Goal: Find specific page/section: Find specific page/section

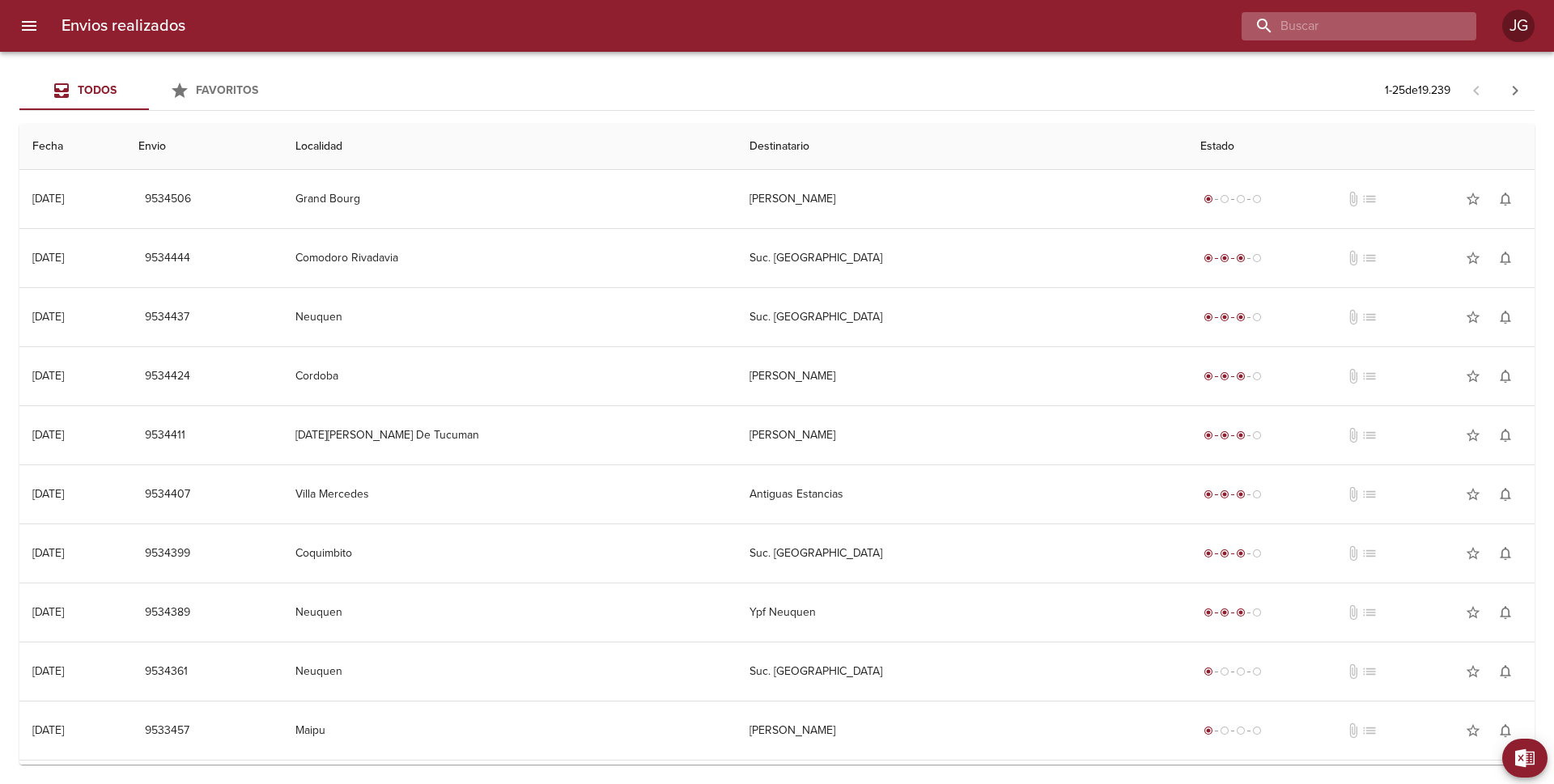
click at [1357, 22] on input "buscar" at bounding box center [1345, 27] width 207 height 28
type input "[PERSON_NAME] municipal"
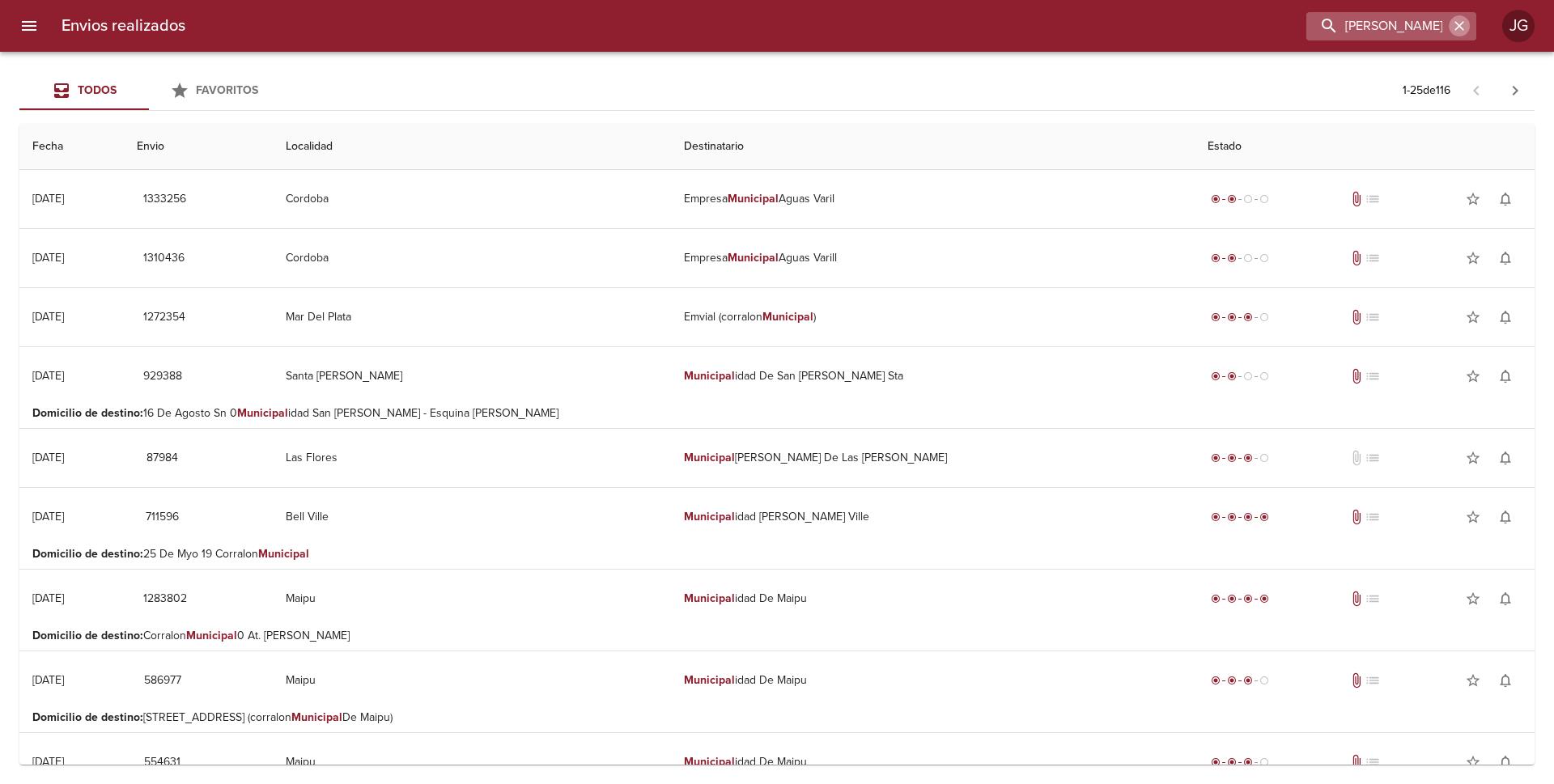
click at [1462, 27] on icon "button" at bounding box center [1460, 26] width 10 height 10
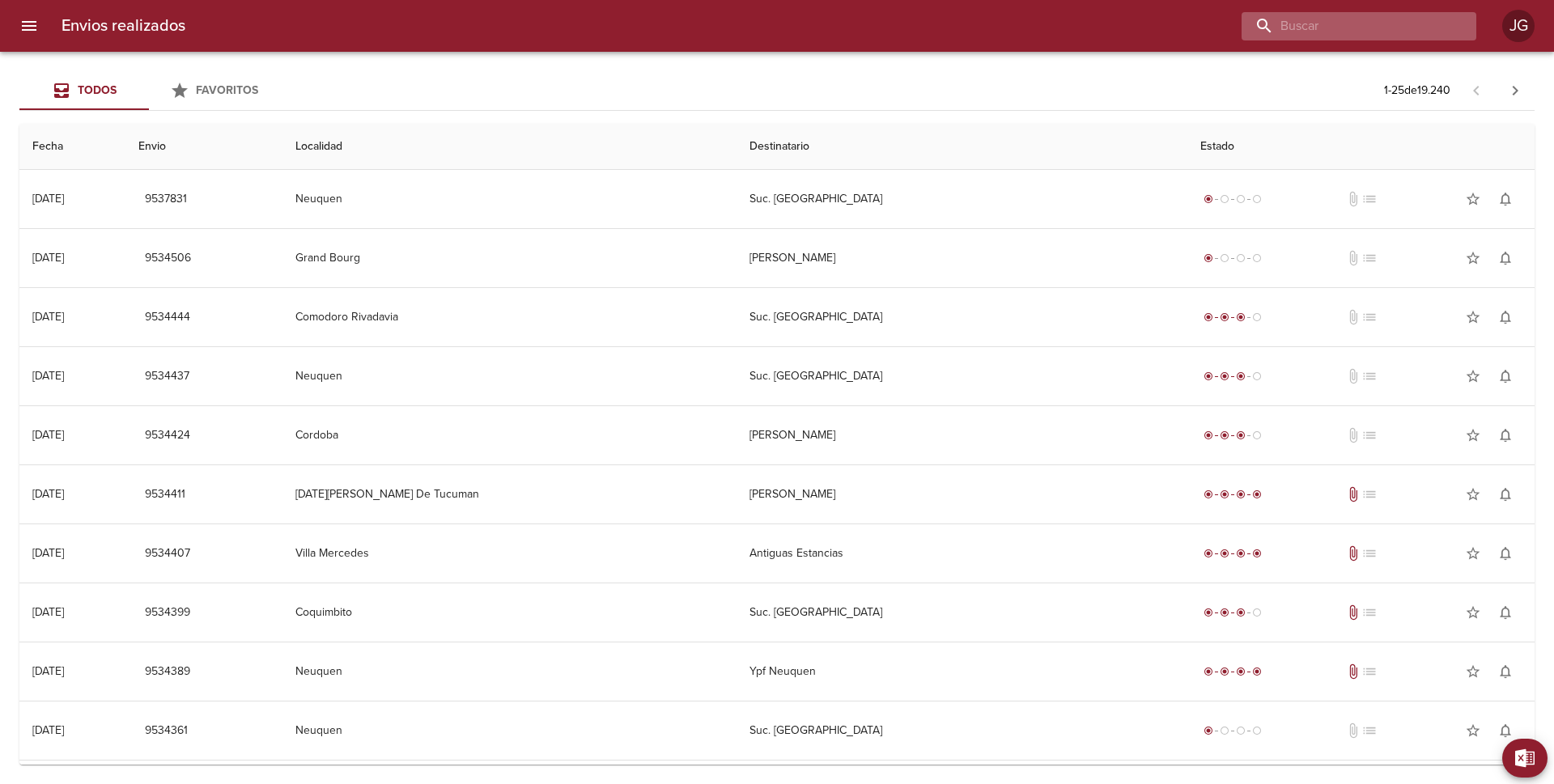
click at [1364, 21] on input "buscar" at bounding box center [1345, 27] width 207 height 28
paste input "25089"
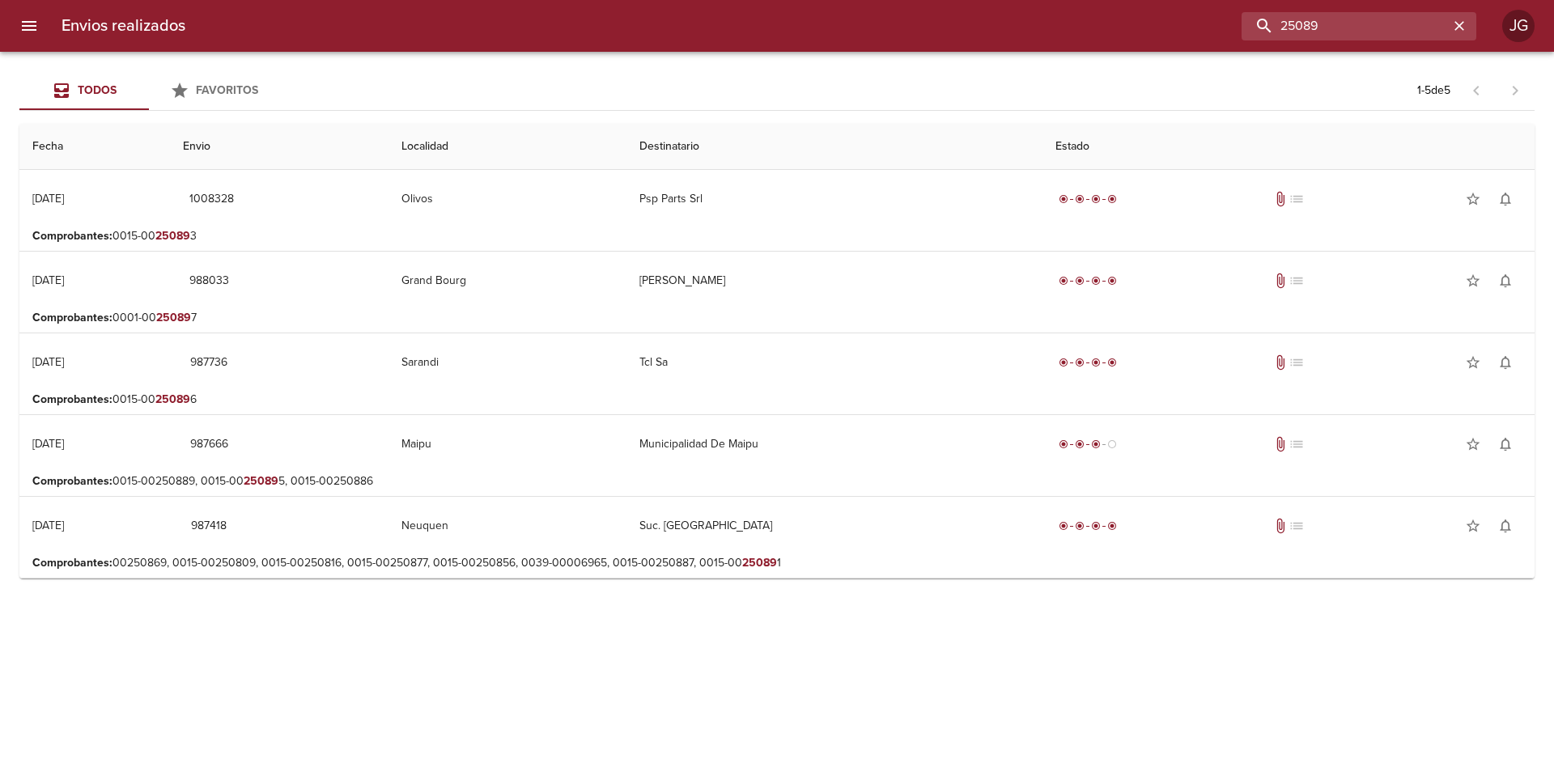
drag, startPoint x: 1336, startPoint y: 25, endPoint x: 1202, endPoint y: 24, distance: 134.0
click at [1202, 24] on div "25089" at bounding box center [837, 27] width 1278 height 28
type input "interconnect"
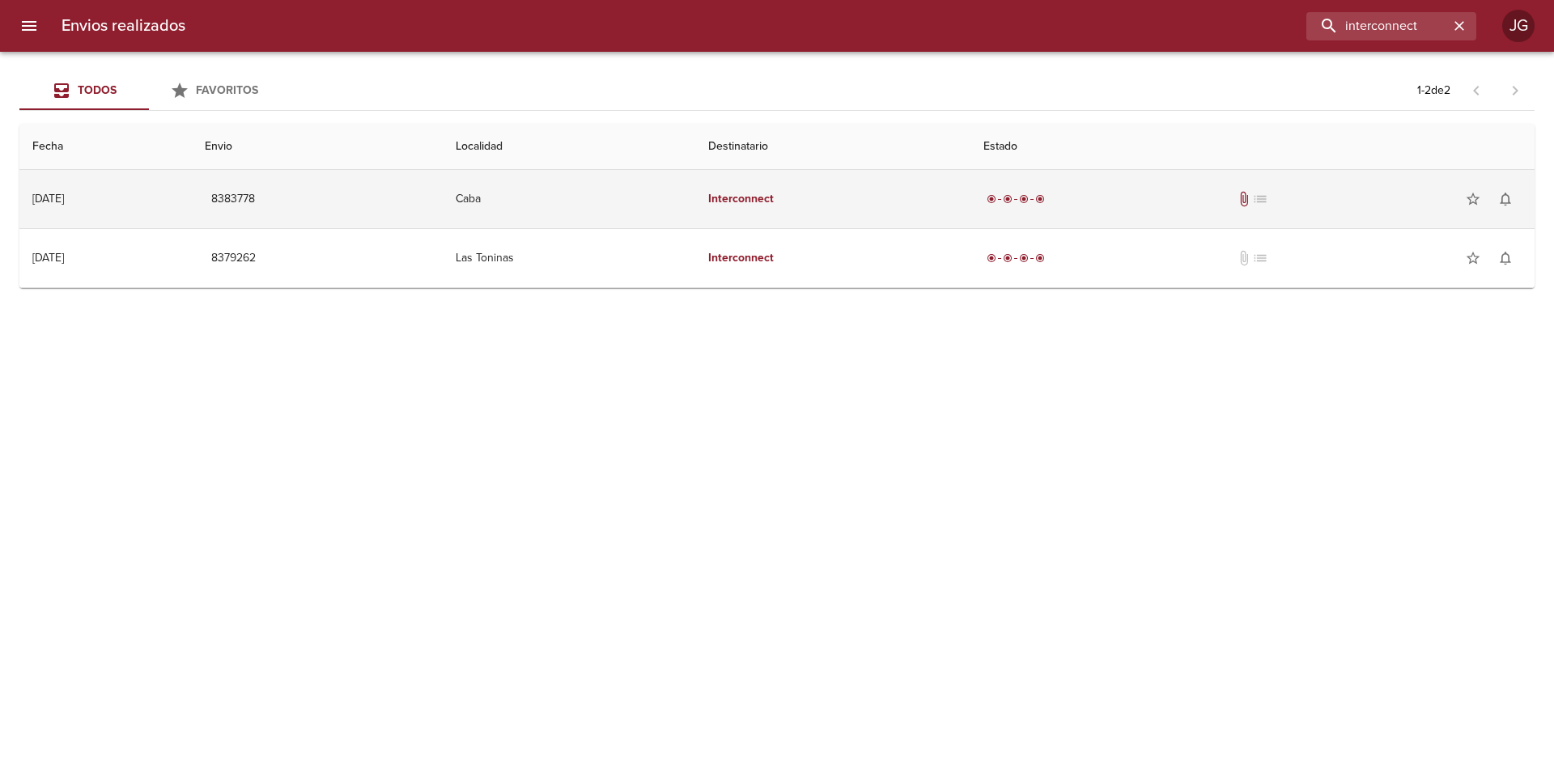
click at [696, 212] on td "Caba" at bounding box center [569, 199] width 253 height 58
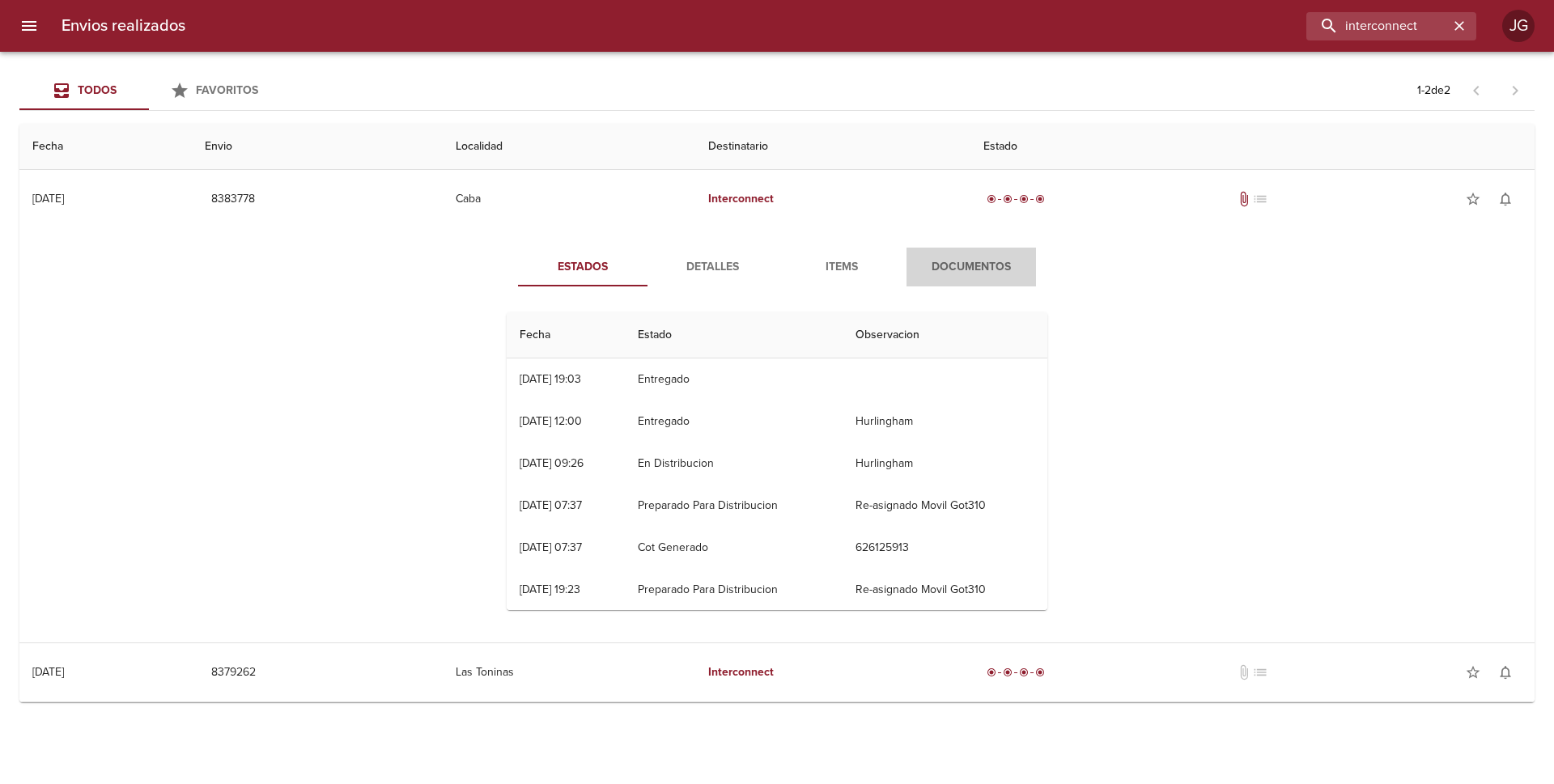
click at [958, 270] on span "Documentos" at bounding box center [972, 267] width 110 height 20
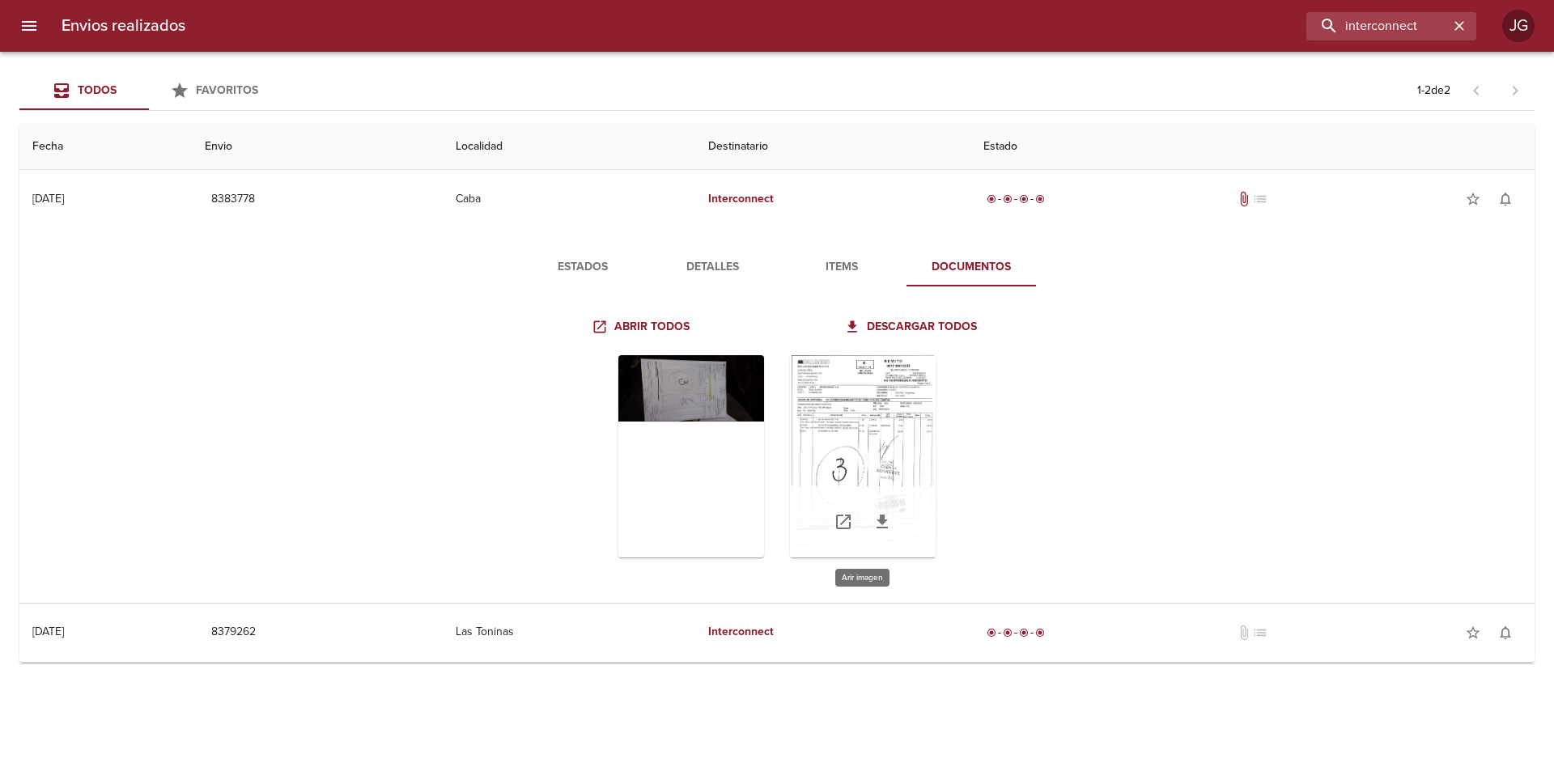
click at [837, 448] on div "Tabla de envíos del cliente" at bounding box center [862, 456] width 146 height 202
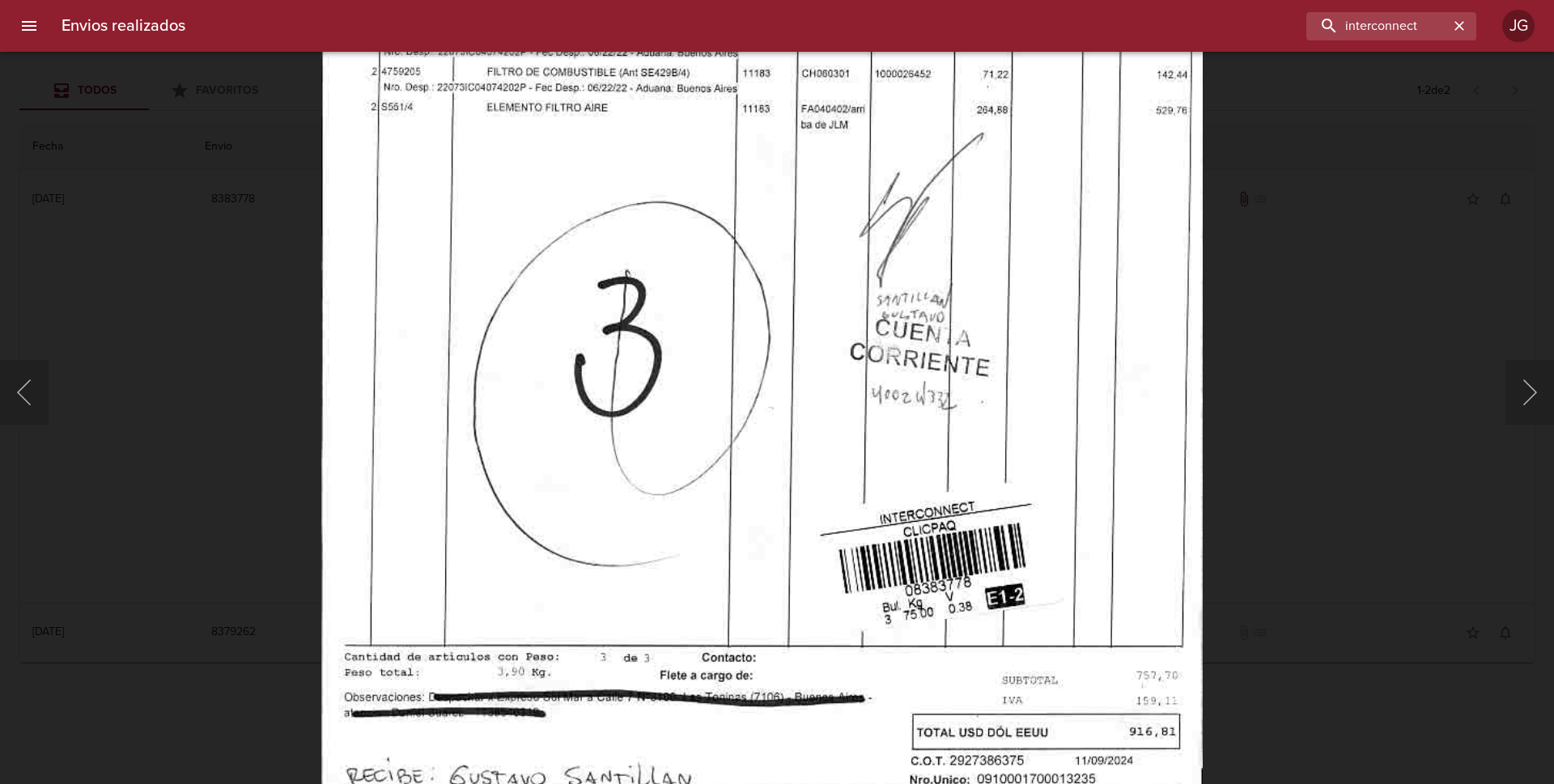
click at [761, 381] on img "Lightbox" at bounding box center [762, 263] width 882 height 1251
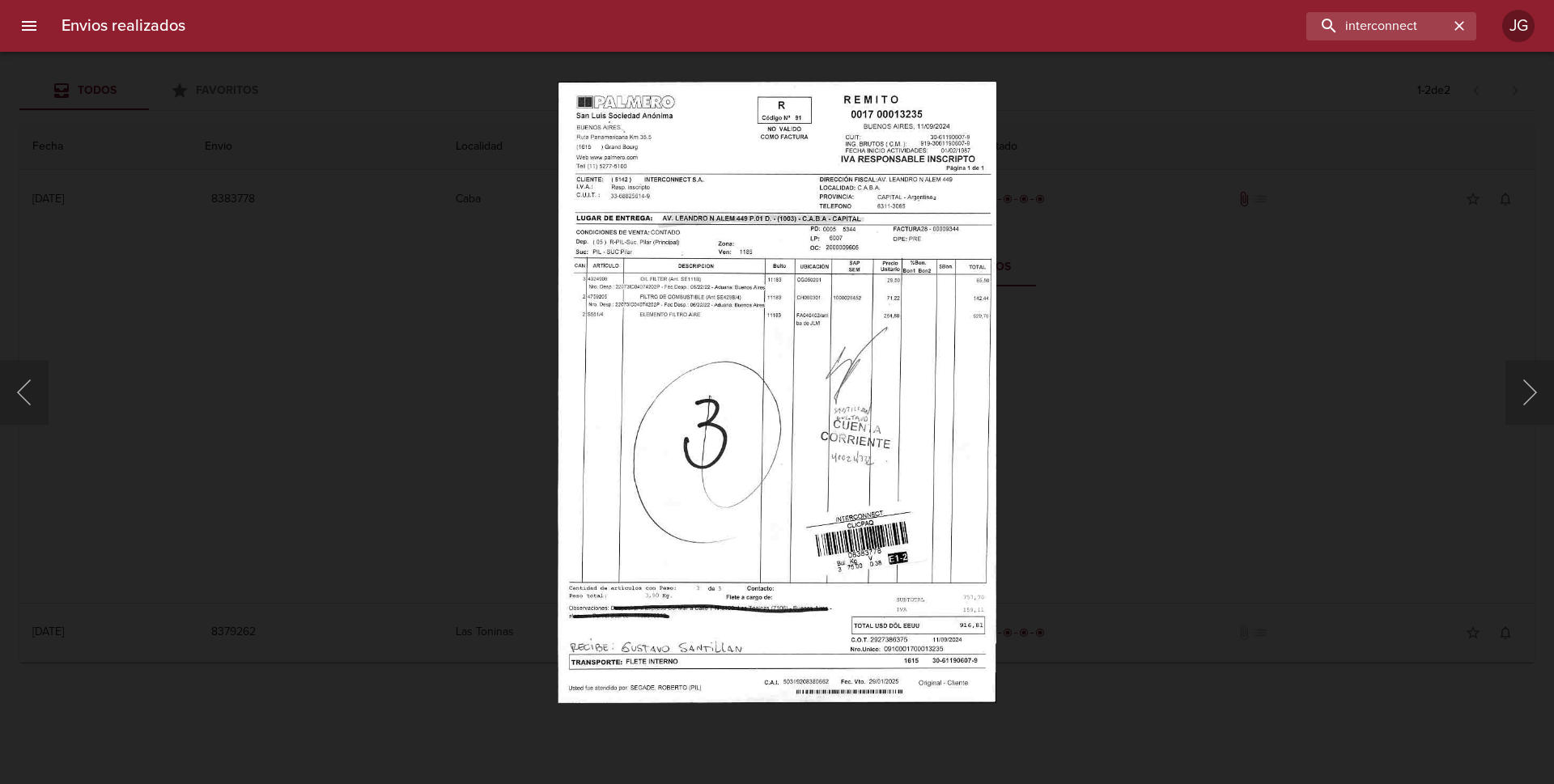
click at [55, 137] on div "Lightbox" at bounding box center [777, 392] width 1554 height 784
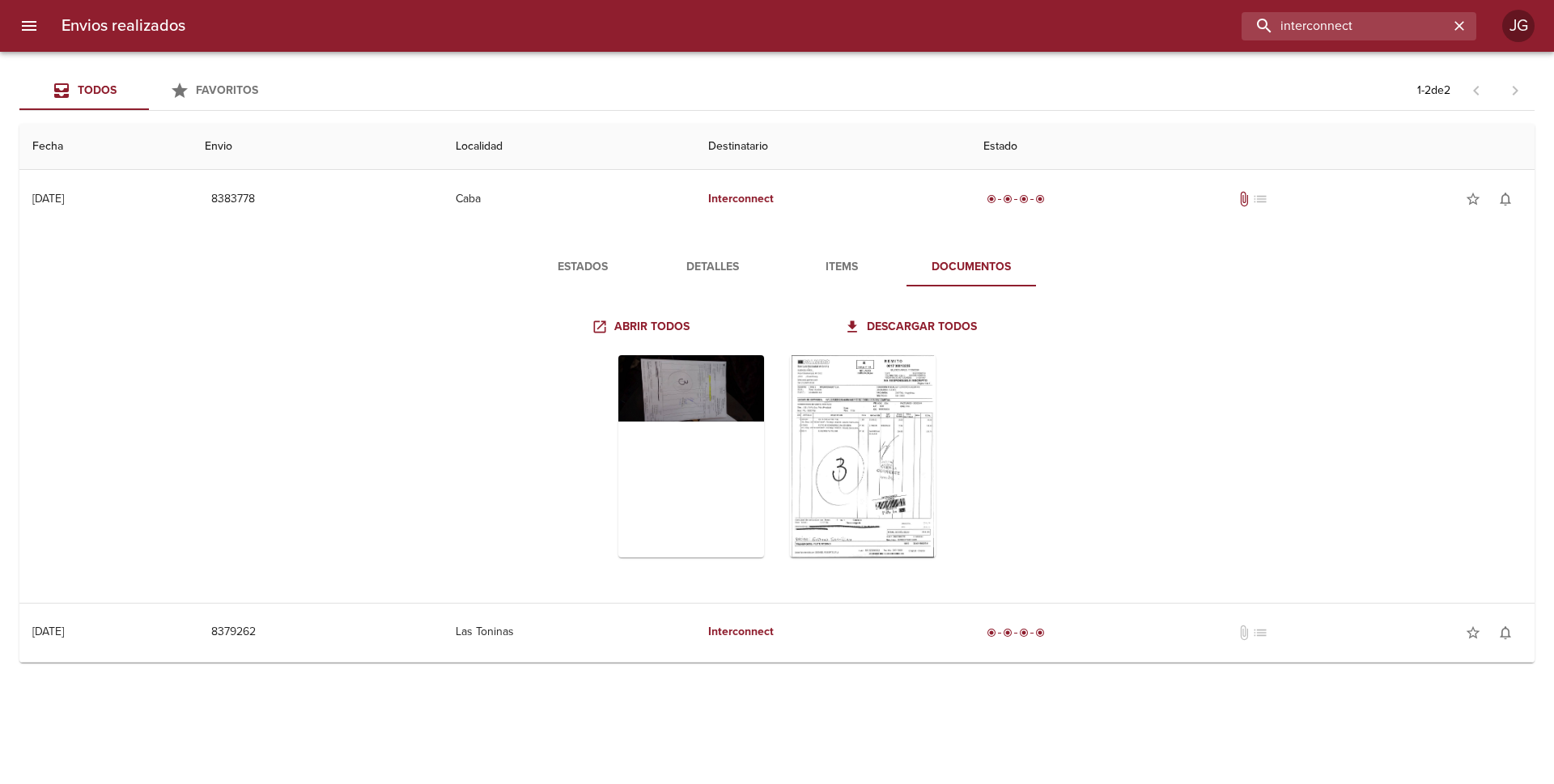
drag, startPoint x: 1432, startPoint y: 29, endPoint x: 1217, endPoint y: 8, distance: 216.0
click at [1217, 8] on div "Envios realizados interconnect JG" at bounding box center [777, 26] width 1554 height 52
click at [1312, 32] on input "buscar" at bounding box center [1345, 27] width 207 height 28
click at [1328, 35] on input "buscar" at bounding box center [1345, 27] width 207 height 28
click at [1324, 24] on input "buscar" at bounding box center [1345, 27] width 207 height 28
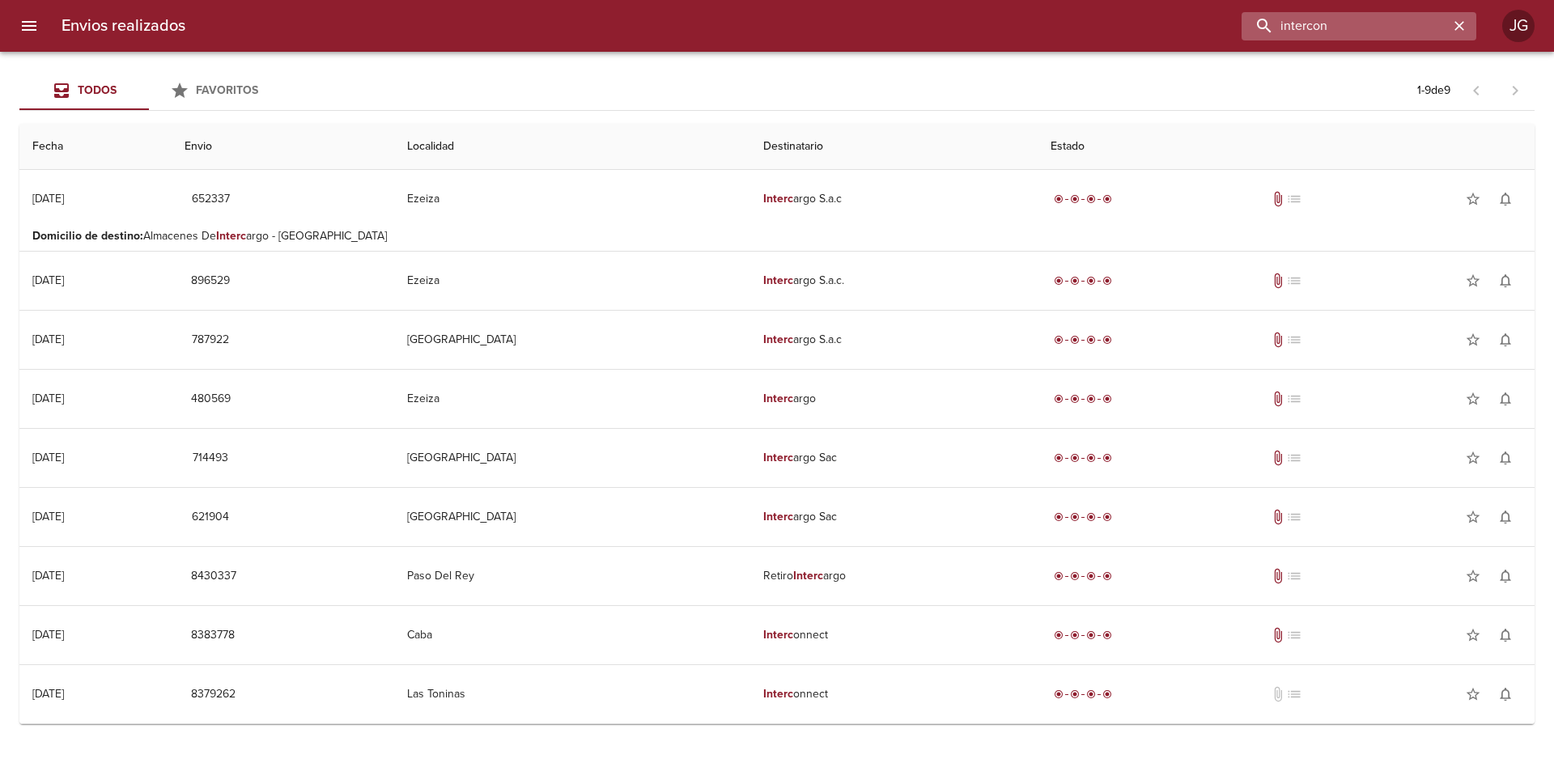
type input "intercon"
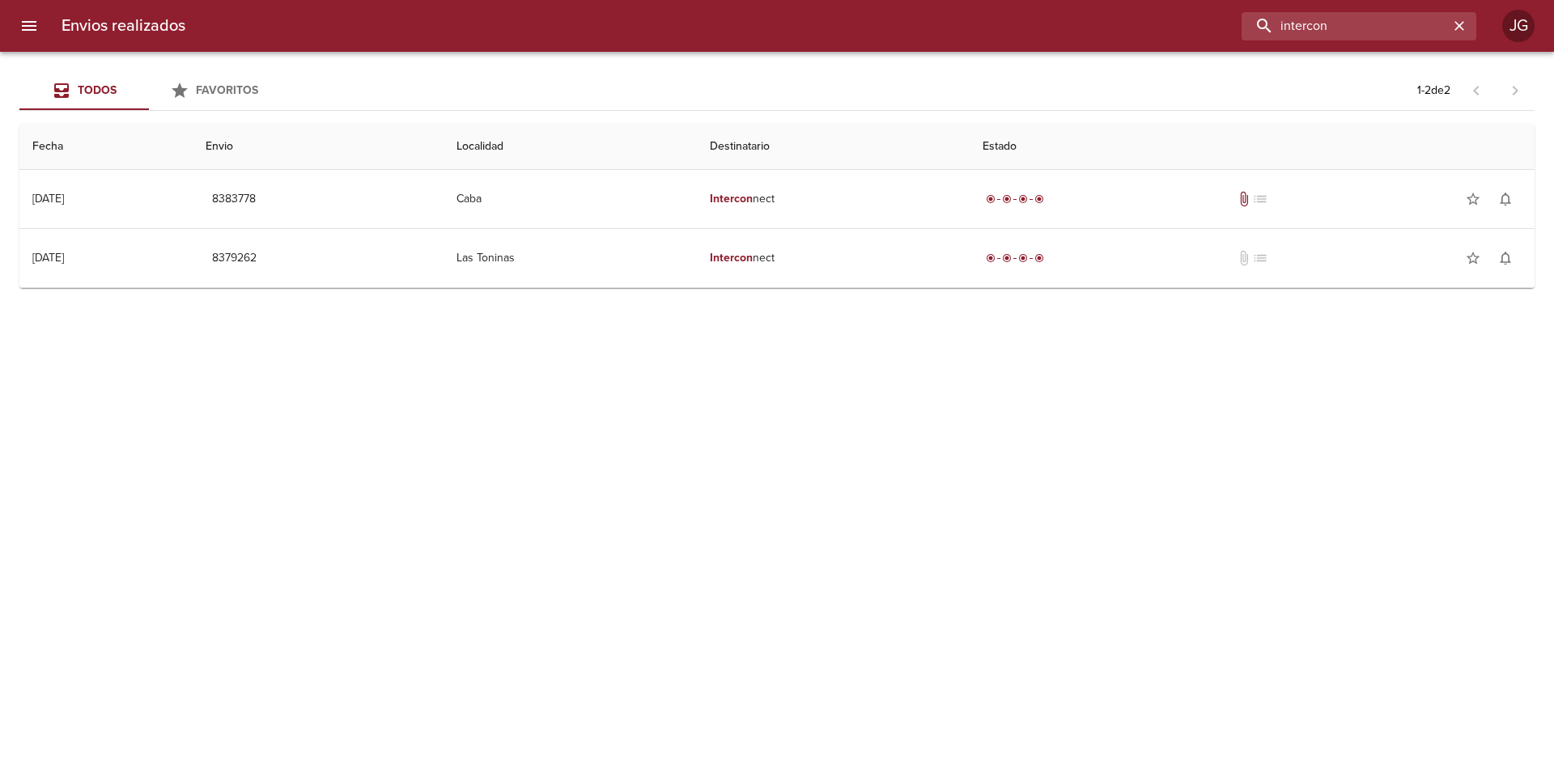
drag, startPoint x: 1348, startPoint y: 31, endPoint x: 1121, endPoint y: 29, distance: 227.0
click at [1121, 29] on div "intercon" at bounding box center [837, 27] width 1278 height 28
type input "0007"
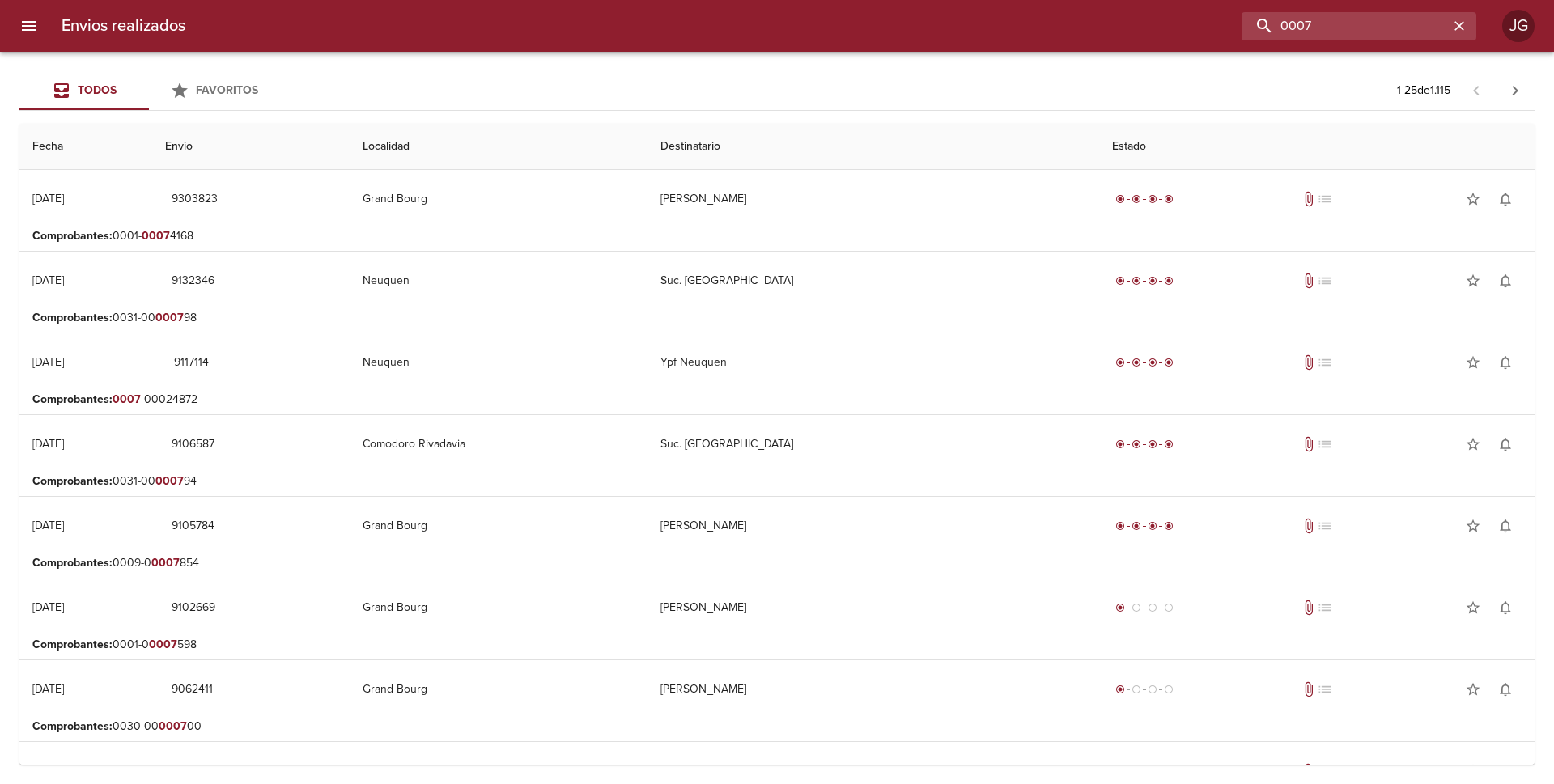
drag, startPoint x: 1324, startPoint y: 23, endPoint x: 1084, endPoint y: 7, distance: 240.5
click at [1084, 7] on div "Envios realizados 0007 JG" at bounding box center [777, 26] width 1554 height 52
click at [1302, 24] on input "buscar" at bounding box center [1345, 27] width 207 height 28
click at [1307, 22] on input "buscar" at bounding box center [1345, 27] width 207 height 28
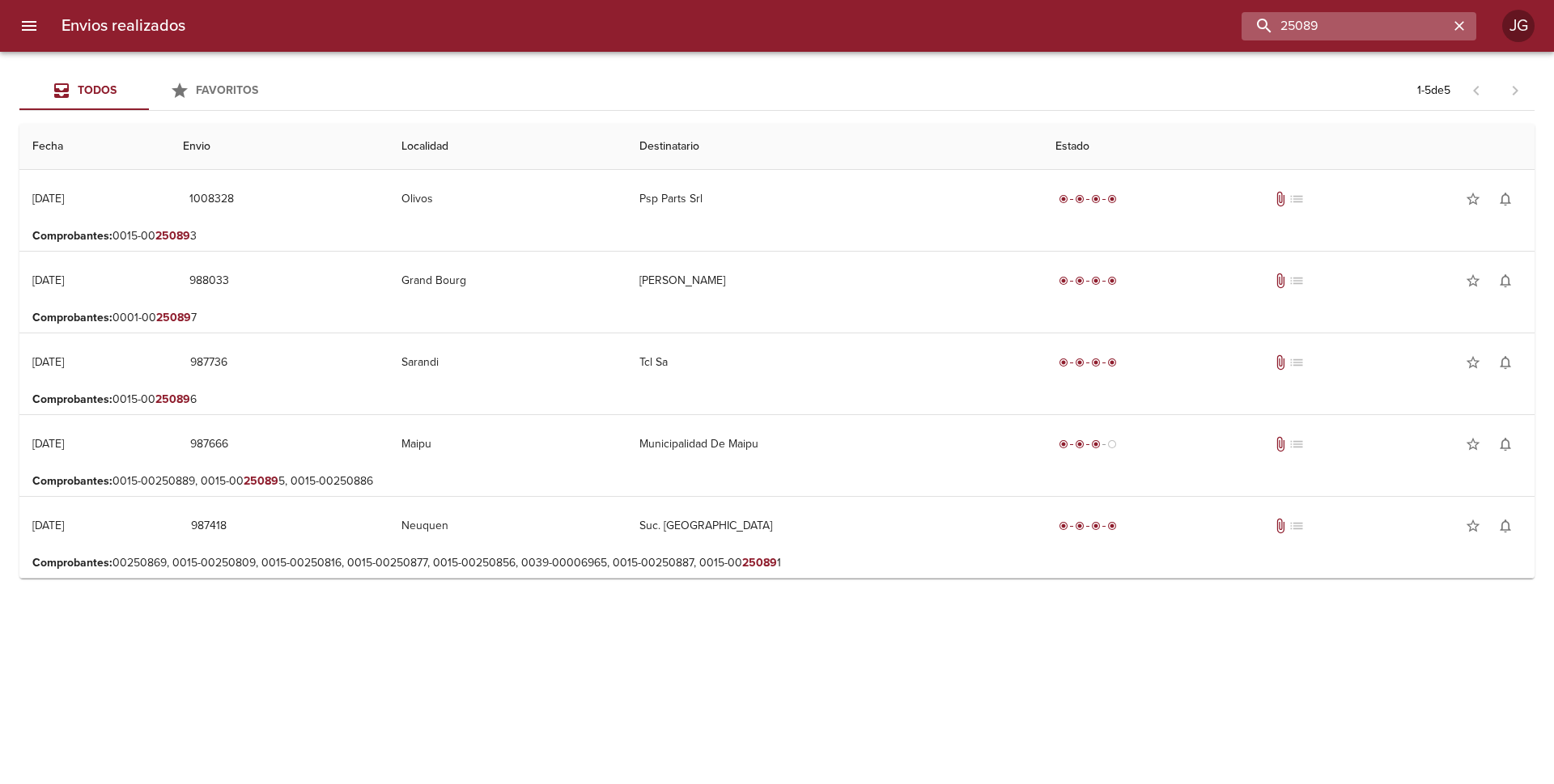
click at [1287, 26] on input "25089" at bounding box center [1345, 27] width 207 height 28
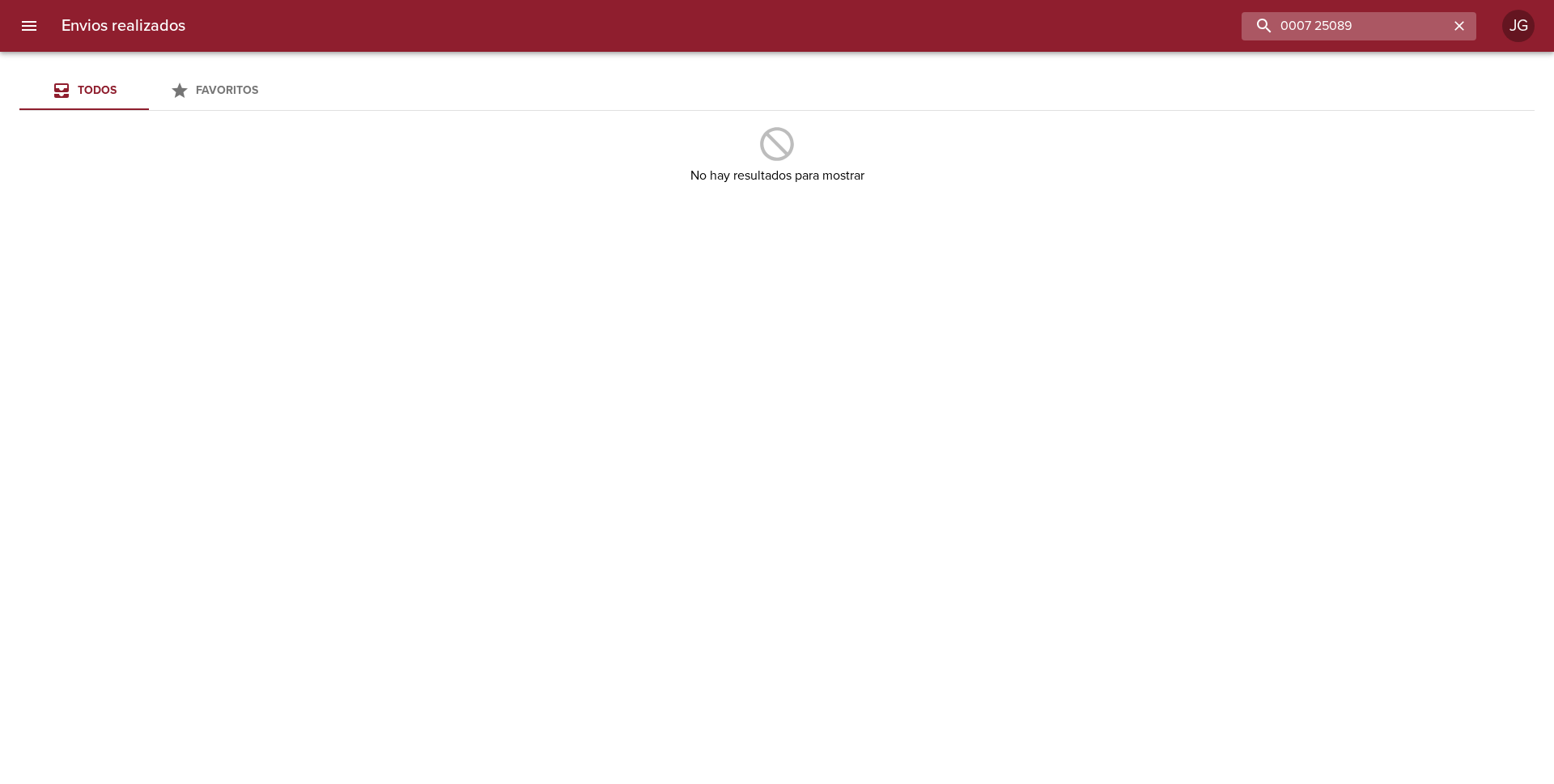
type input "0007 25089"
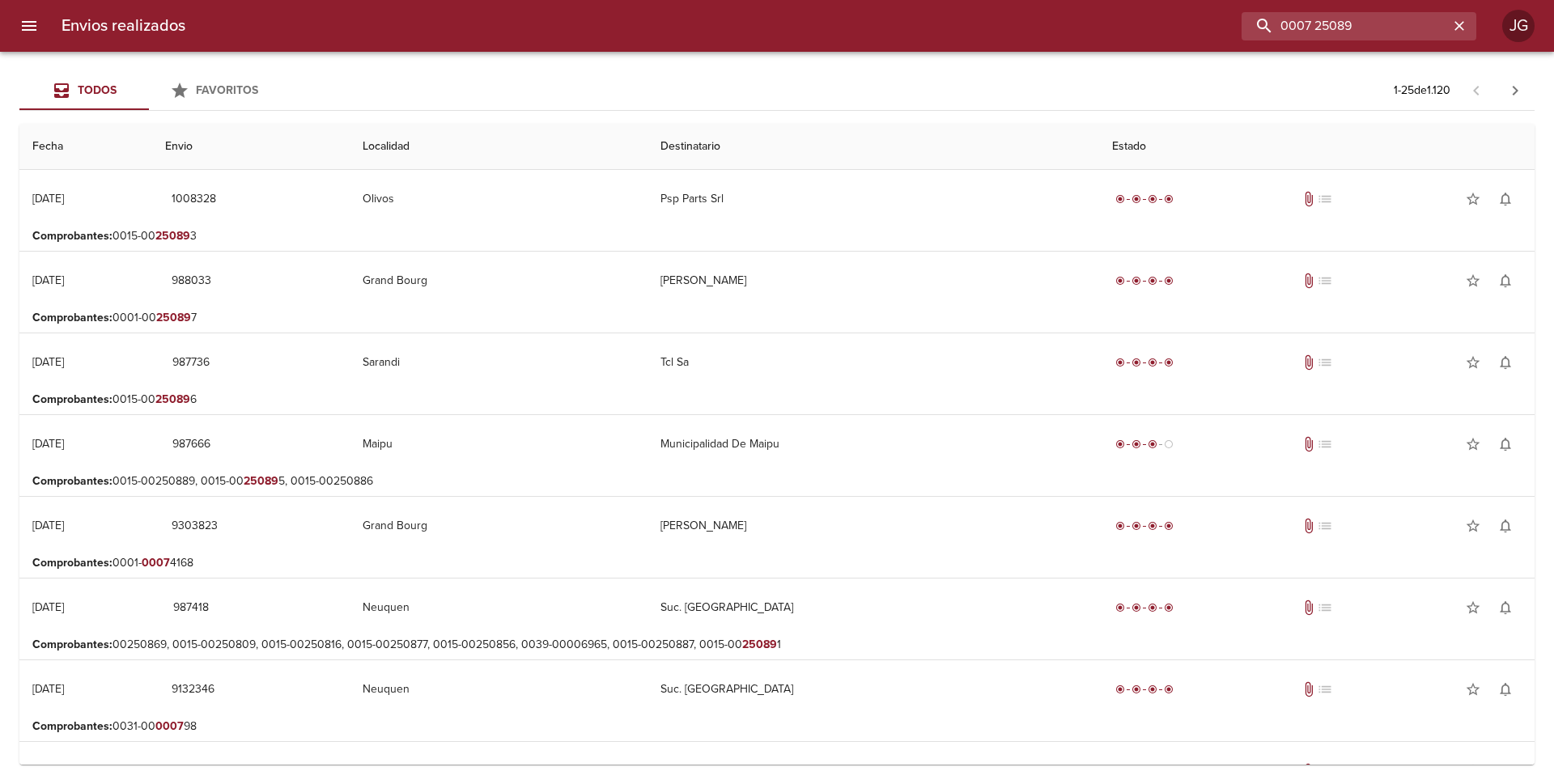
drag, startPoint x: 1378, startPoint y: 26, endPoint x: 1216, endPoint y: 52, distance: 164.1
click at [1216, 0] on div "Envios realizados 0007 25089 JG Todos Favoritos 1 - 25 de 1.120 Fecha Envio Loc…" at bounding box center [777, 0] width 1554 height 0
